Goal: Transaction & Acquisition: Purchase product/service

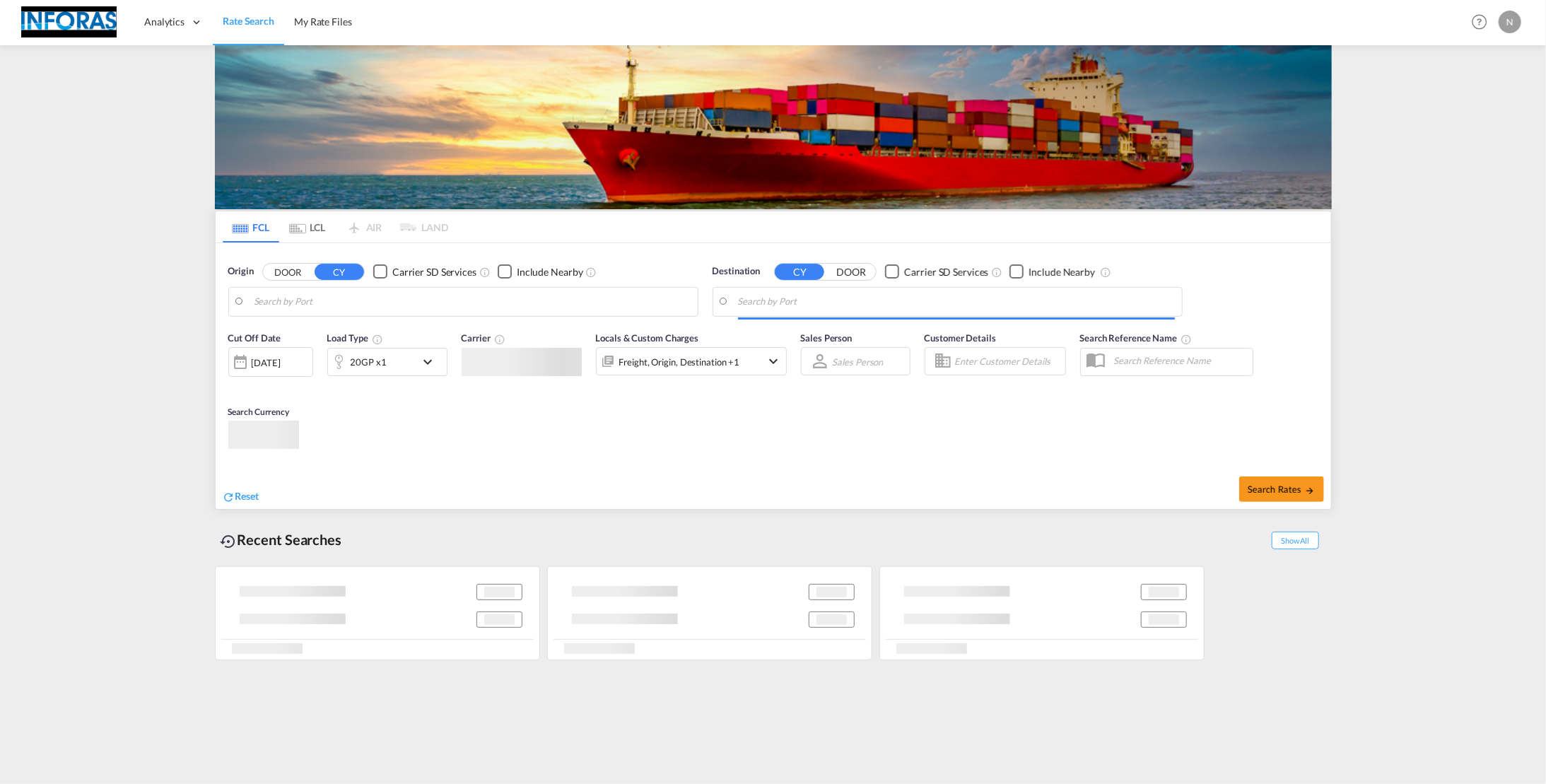
type input "Tuticorin, INTUT"
type input "[GEOGRAPHIC_DATA], [GEOGRAPHIC_DATA]"
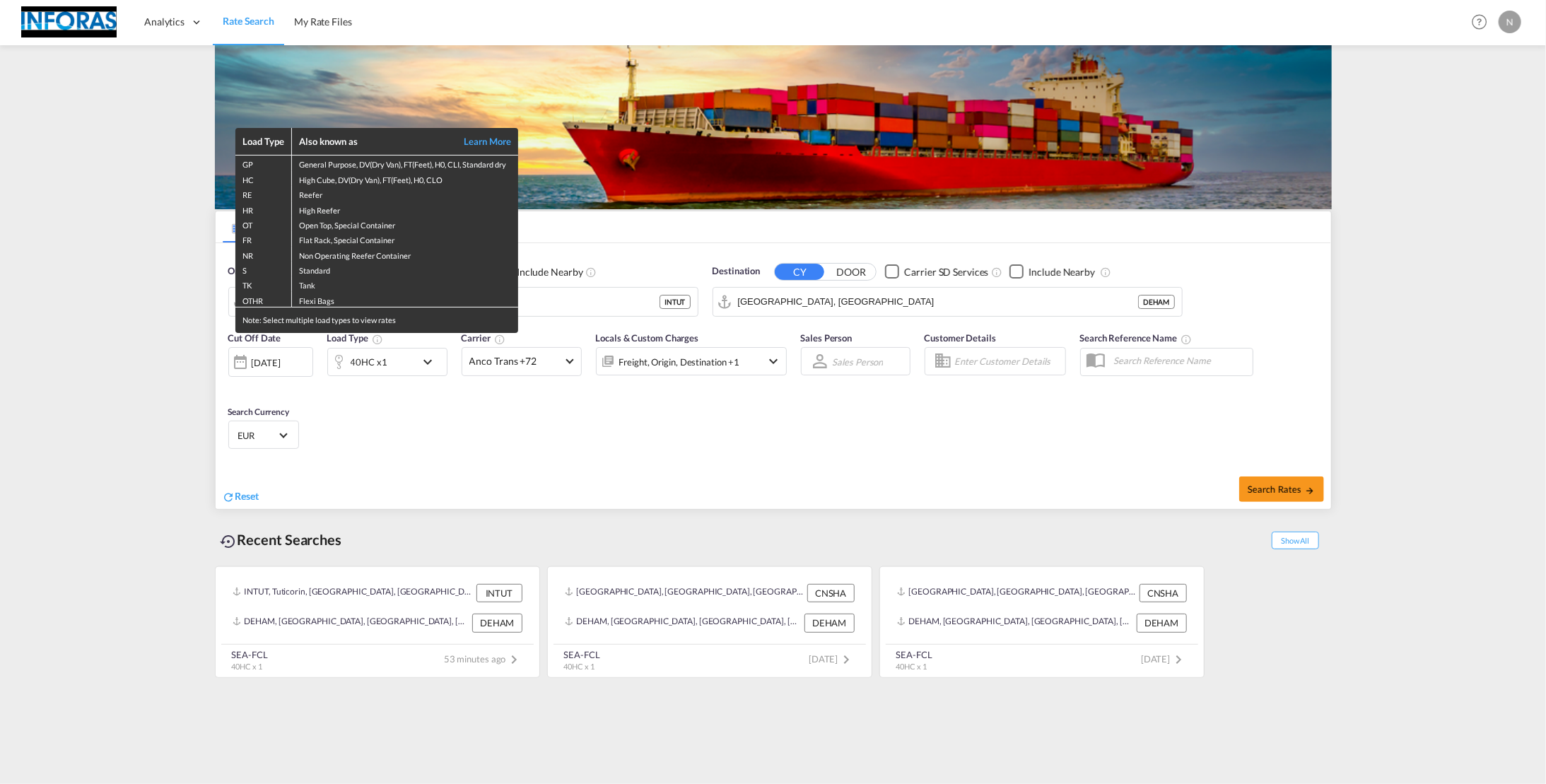
click at [466, 449] on div "Load Type Also known as Learn More GP General Purpose, DV(Dry Van), FT(Feet), H…" at bounding box center [773, 392] width 1546 height 784
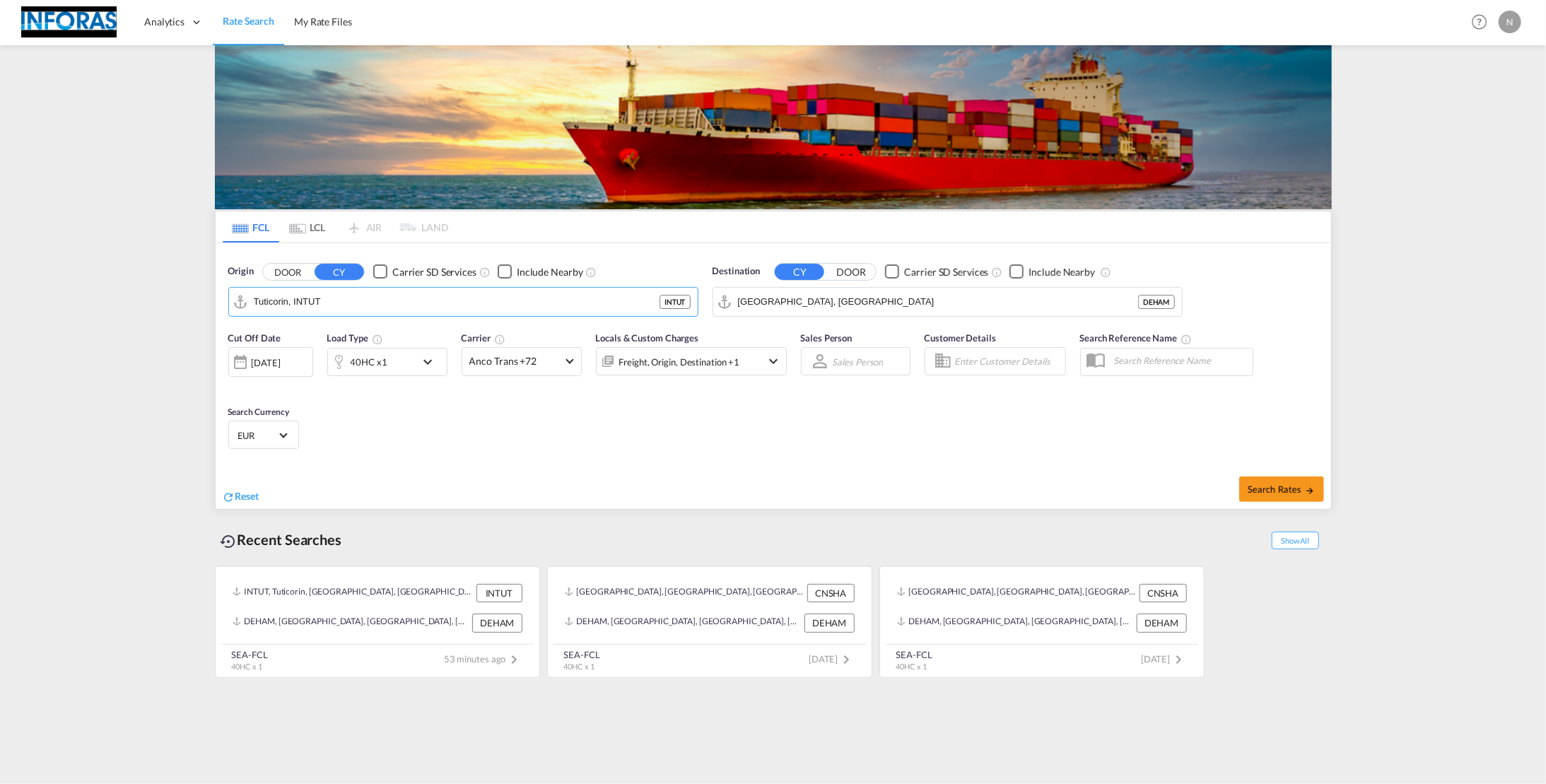
drag, startPoint x: 355, startPoint y: 307, endPoint x: 221, endPoint y: 315, distance: 134.2
click at [221, 315] on div "Origin DOOR CY Carrier SD Services Include Nearby Tuticorin, INTUT INTUT" at bounding box center [463, 290] width 484 height 67
drag, startPoint x: 362, startPoint y: 310, endPoint x: 203, endPoint y: 298, distance: 159.5
click at [203, 298] on md-content "Analytics Reports Rate Search My Rate Files Help Resources Product Release N My…" at bounding box center [773, 392] width 1546 height 784
click at [312, 334] on div "Shanghai [GEOGRAPHIC_DATA] CNSHA" at bounding box center [363, 339] width 269 height 42
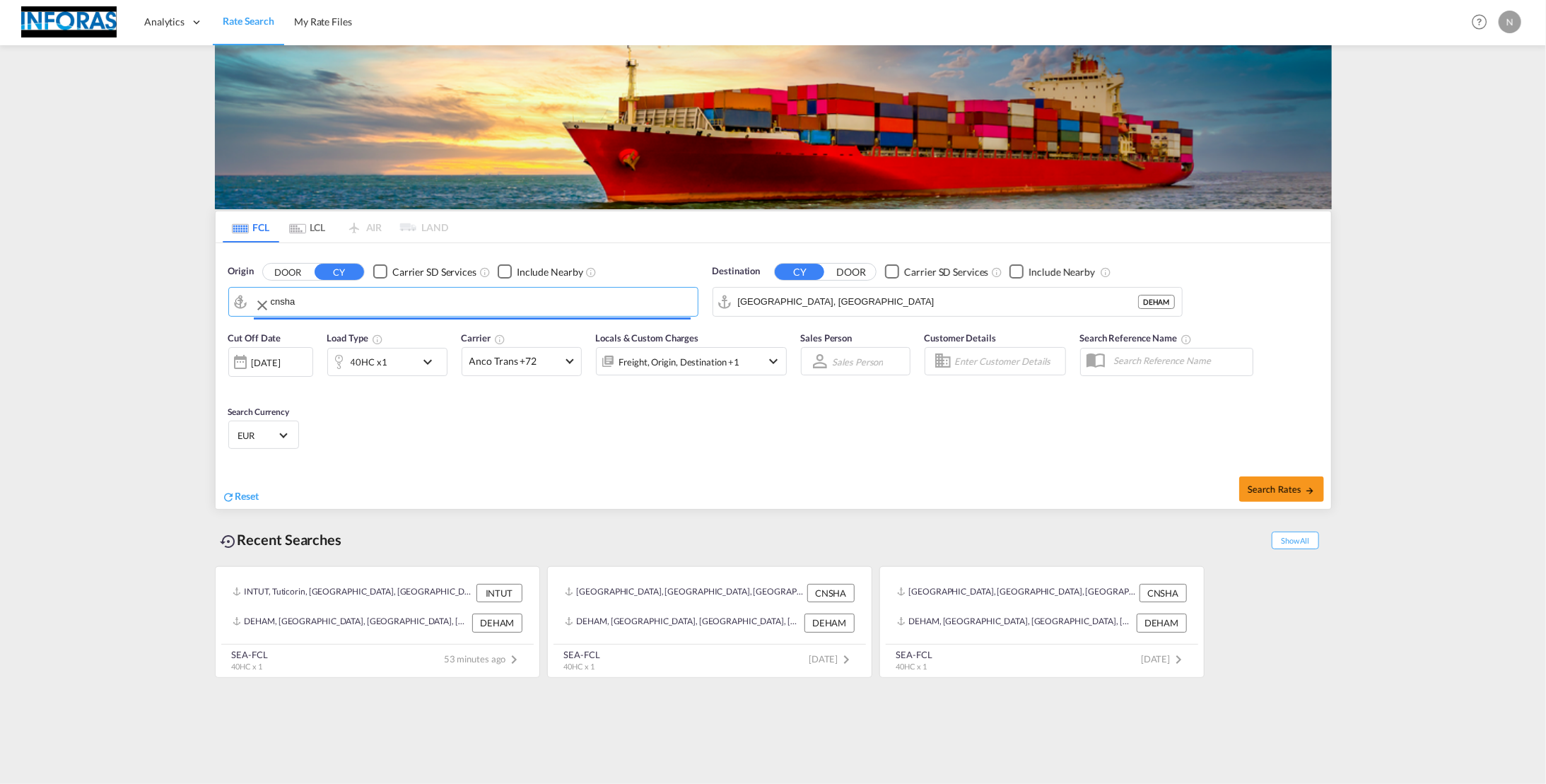
type input "[GEOGRAPHIC_DATA], [GEOGRAPHIC_DATA]"
click at [795, 474] on div "Search Rates" at bounding box center [1054, 488] width 554 height 41
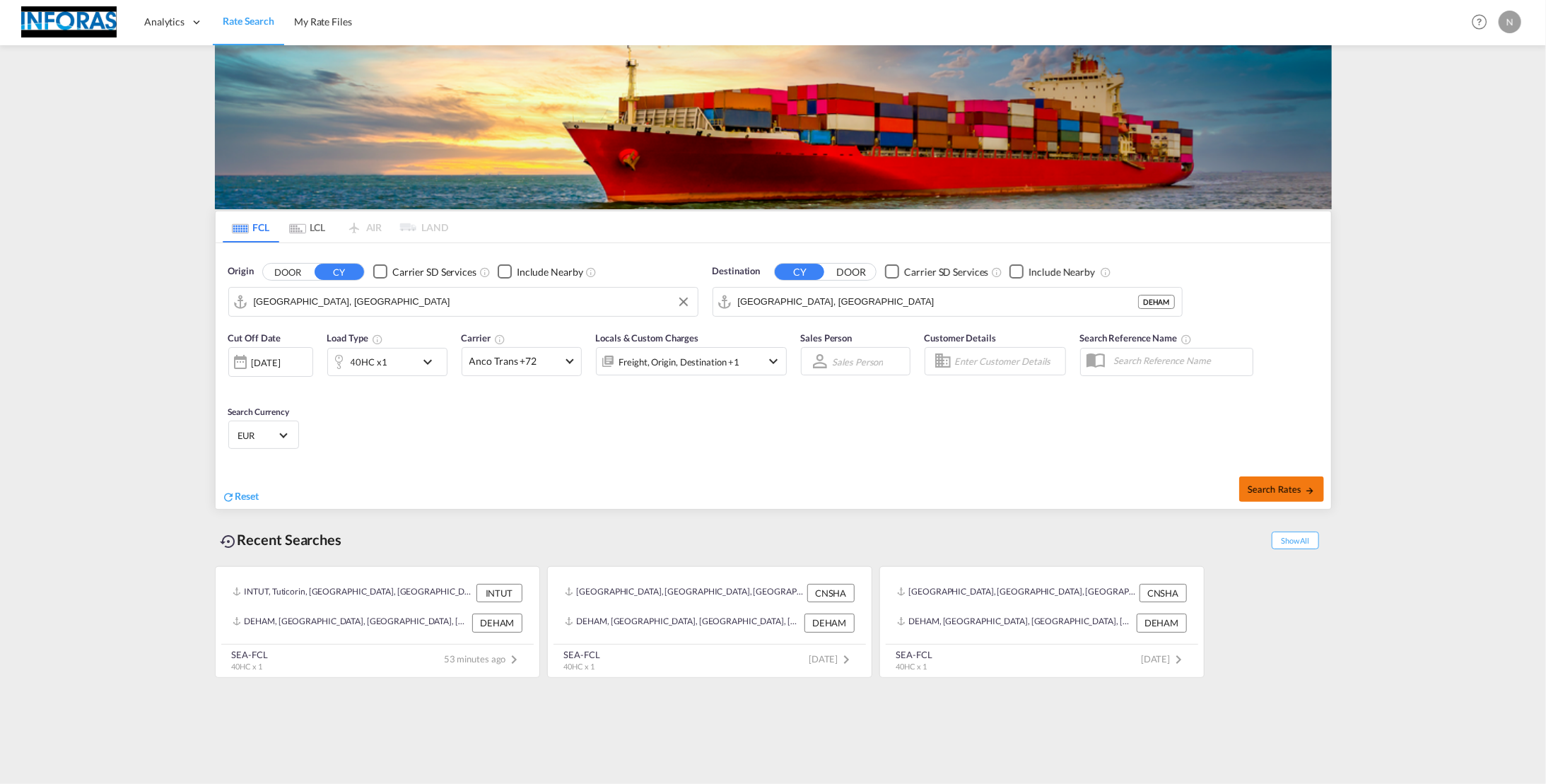
click at [1256, 485] on span "Search Rates" at bounding box center [1282, 488] width 68 height 11
type input "CNSHA to DEHAM / [DATE]"
